Goal: Find specific page/section: Find specific page/section

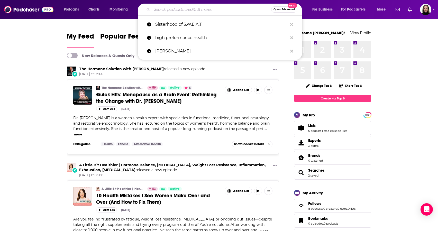
click at [158, 10] on input "Search podcasts, credits, & more..." at bounding box center [211, 9] width 119 height 8
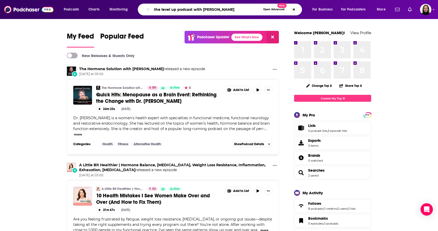
type input "the level up podcast with [PERSON_NAME]"
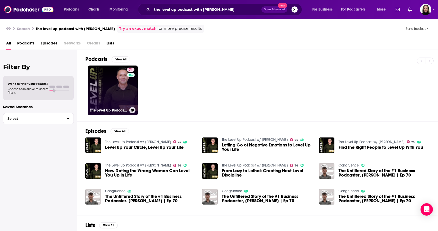
click at [118, 96] on link "74 The Level Up Podcast w/ [PERSON_NAME]" at bounding box center [113, 91] width 50 height 50
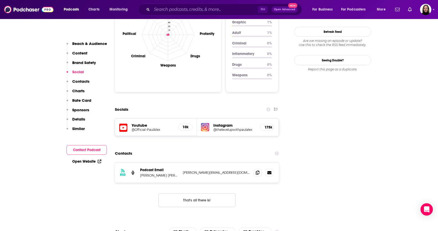
scroll to position [511, 0]
click at [257, 171] on icon at bounding box center [258, 173] width 4 height 4
